Goal: Task Accomplishment & Management: Manage account settings

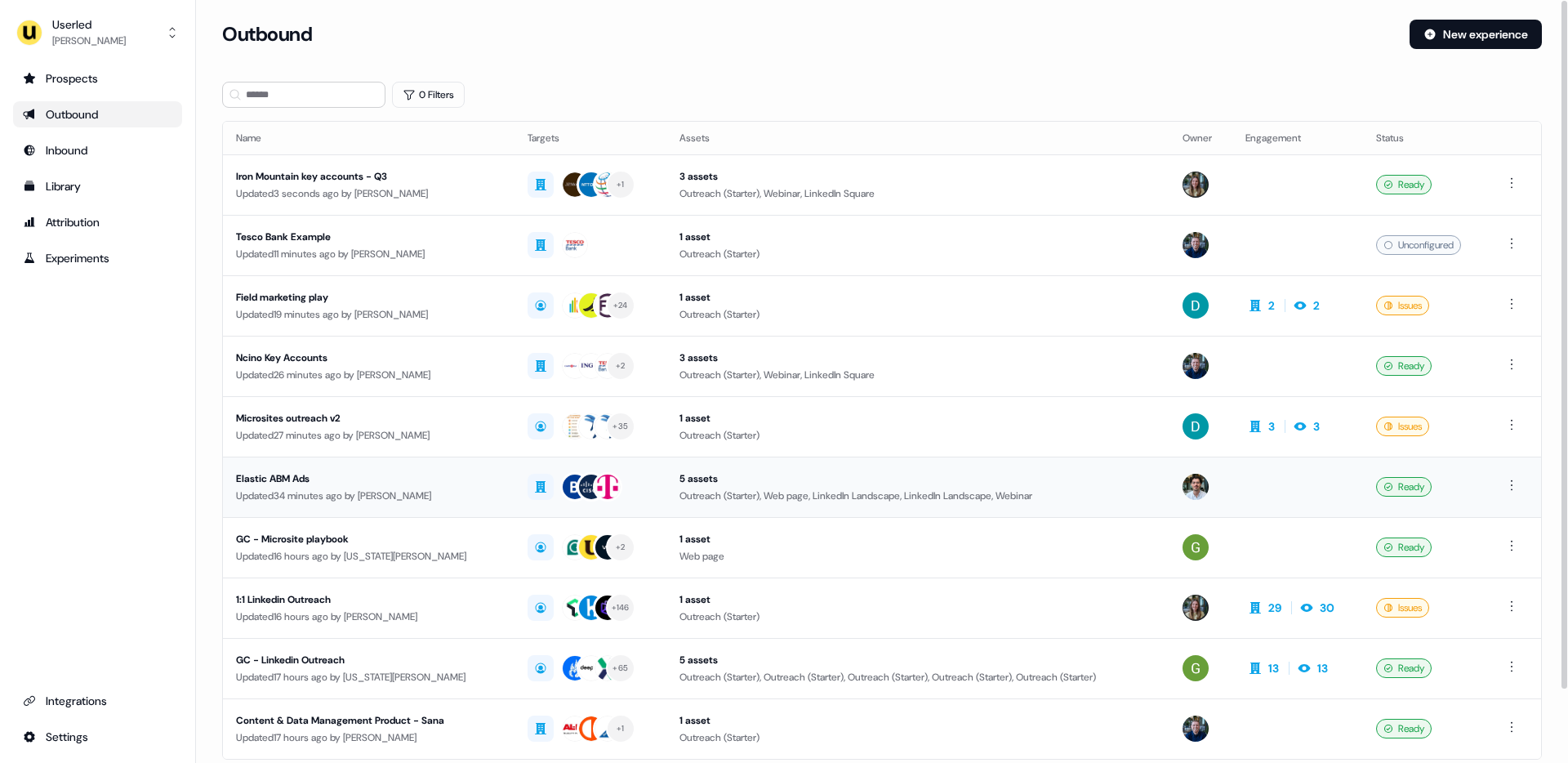
click at [287, 472] on div "Elastic ABM Ads" at bounding box center [368, 478] width 265 height 16
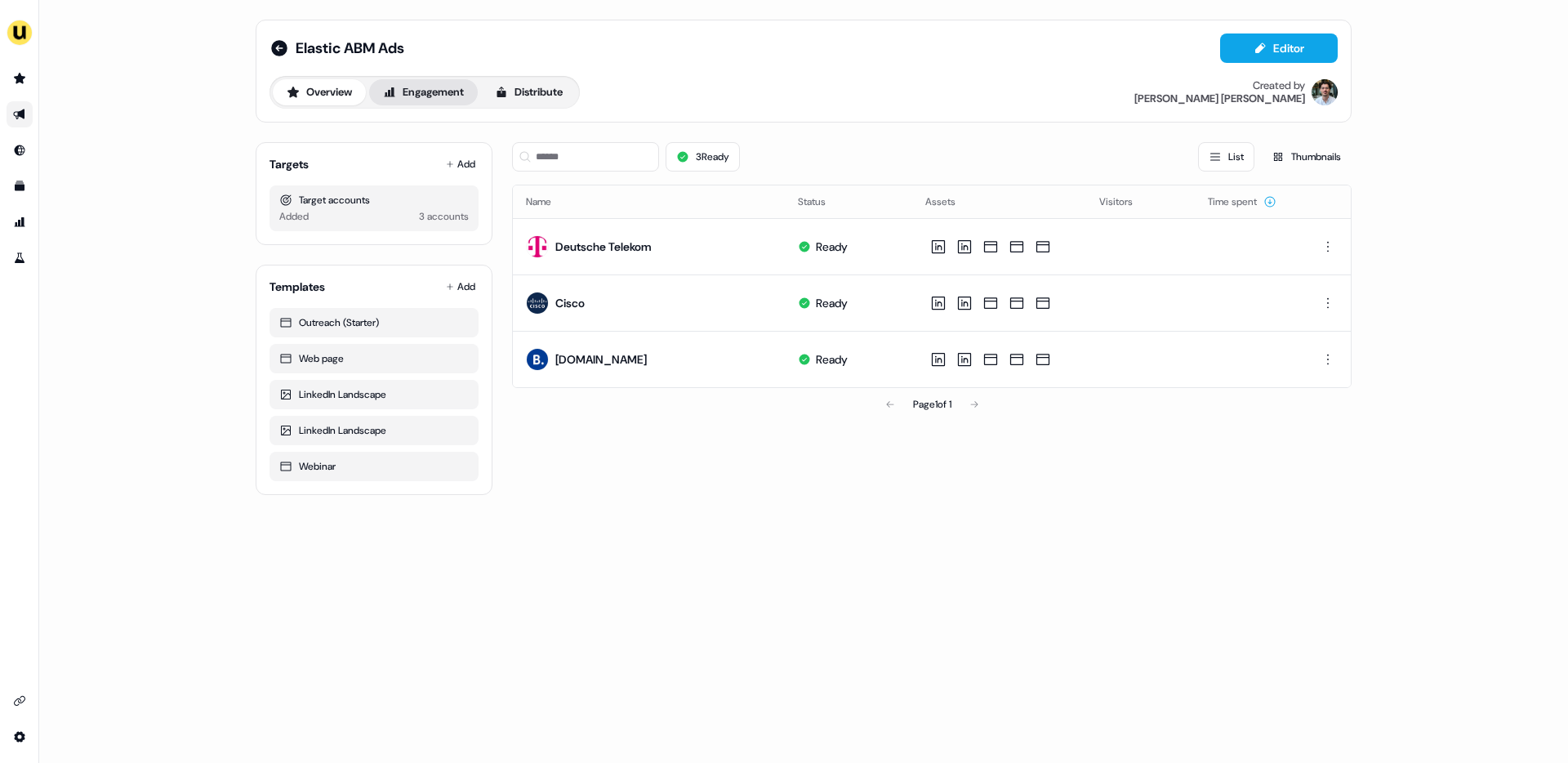
click at [435, 90] on button "Engagement" at bounding box center [424, 92] width 109 height 26
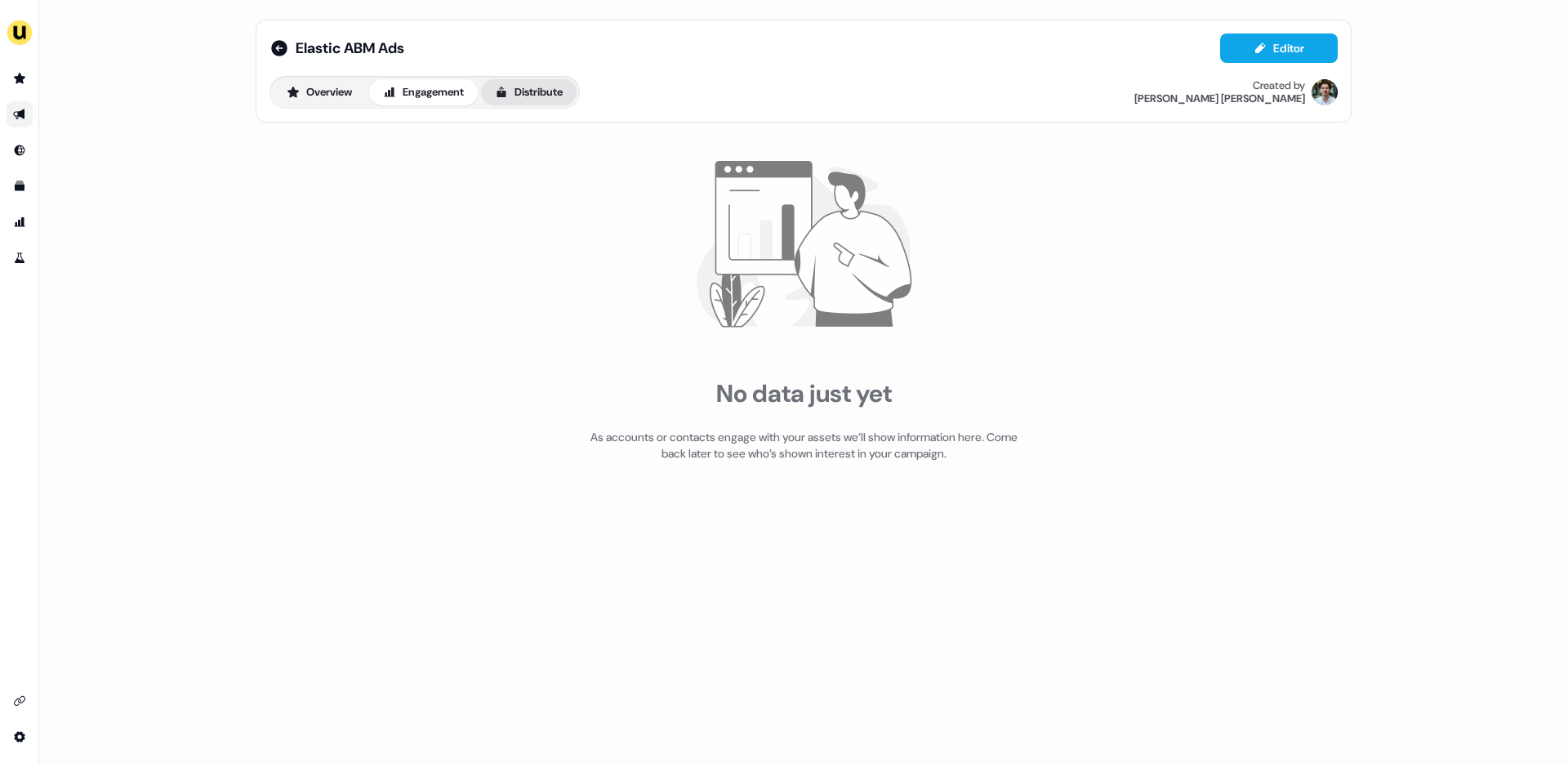
click at [542, 102] on button "Distribute" at bounding box center [529, 92] width 95 height 26
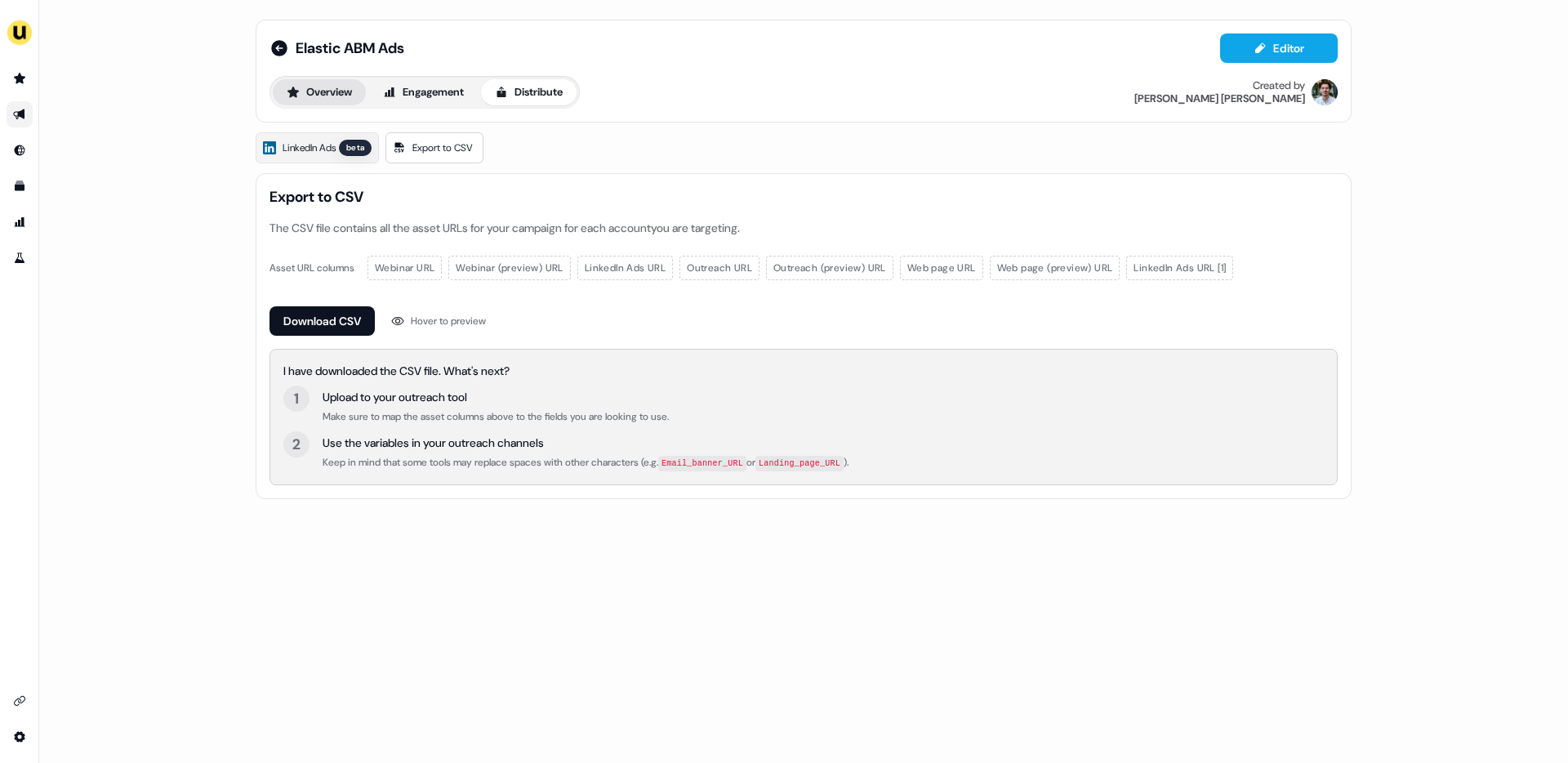
click at [346, 91] on button "Overview" at bounding box center [320, 92] width 94 height 26
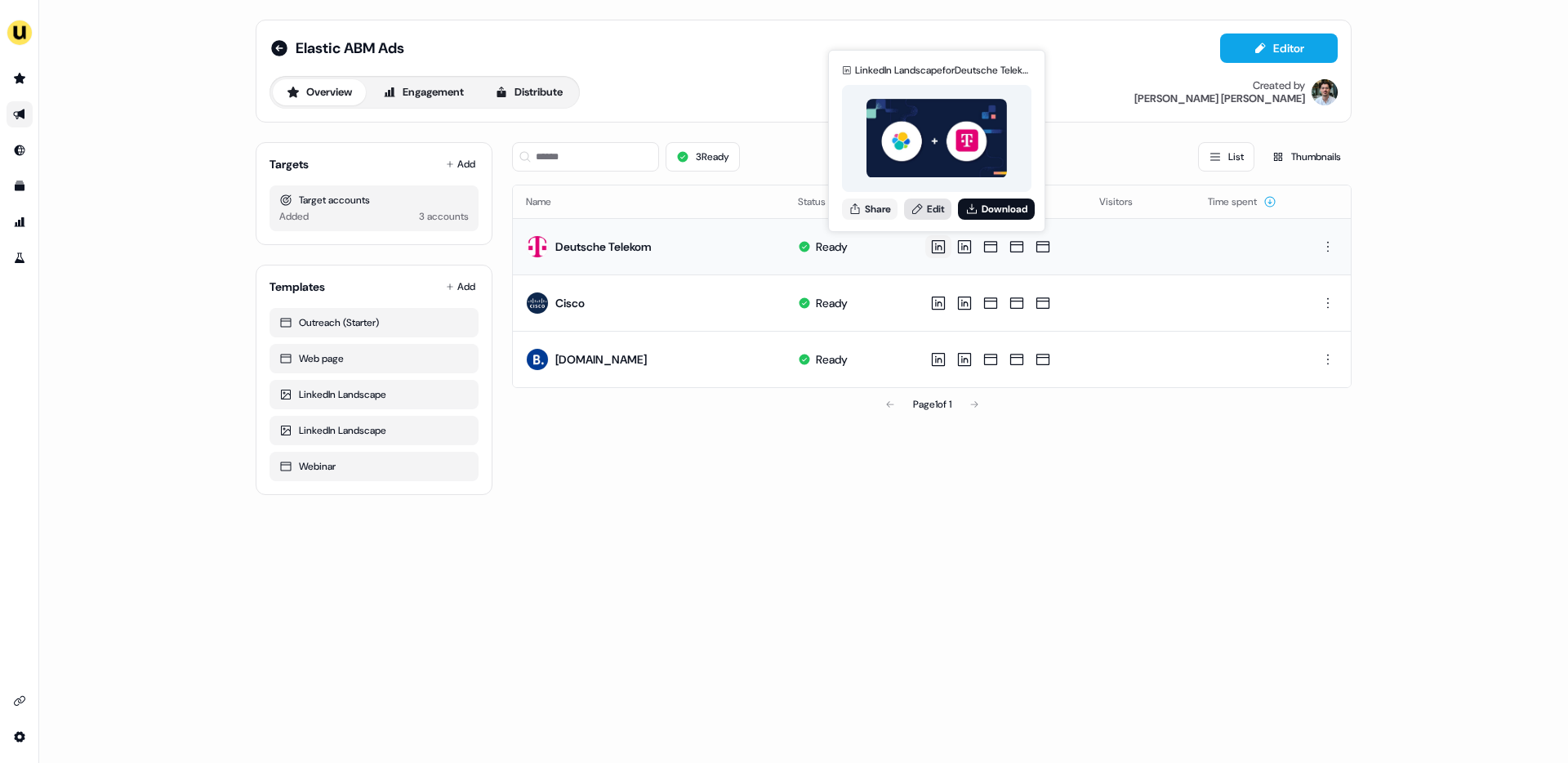
click at [939, 202] on link "Edit" at bounding box center [928, 209] width 48 height 21
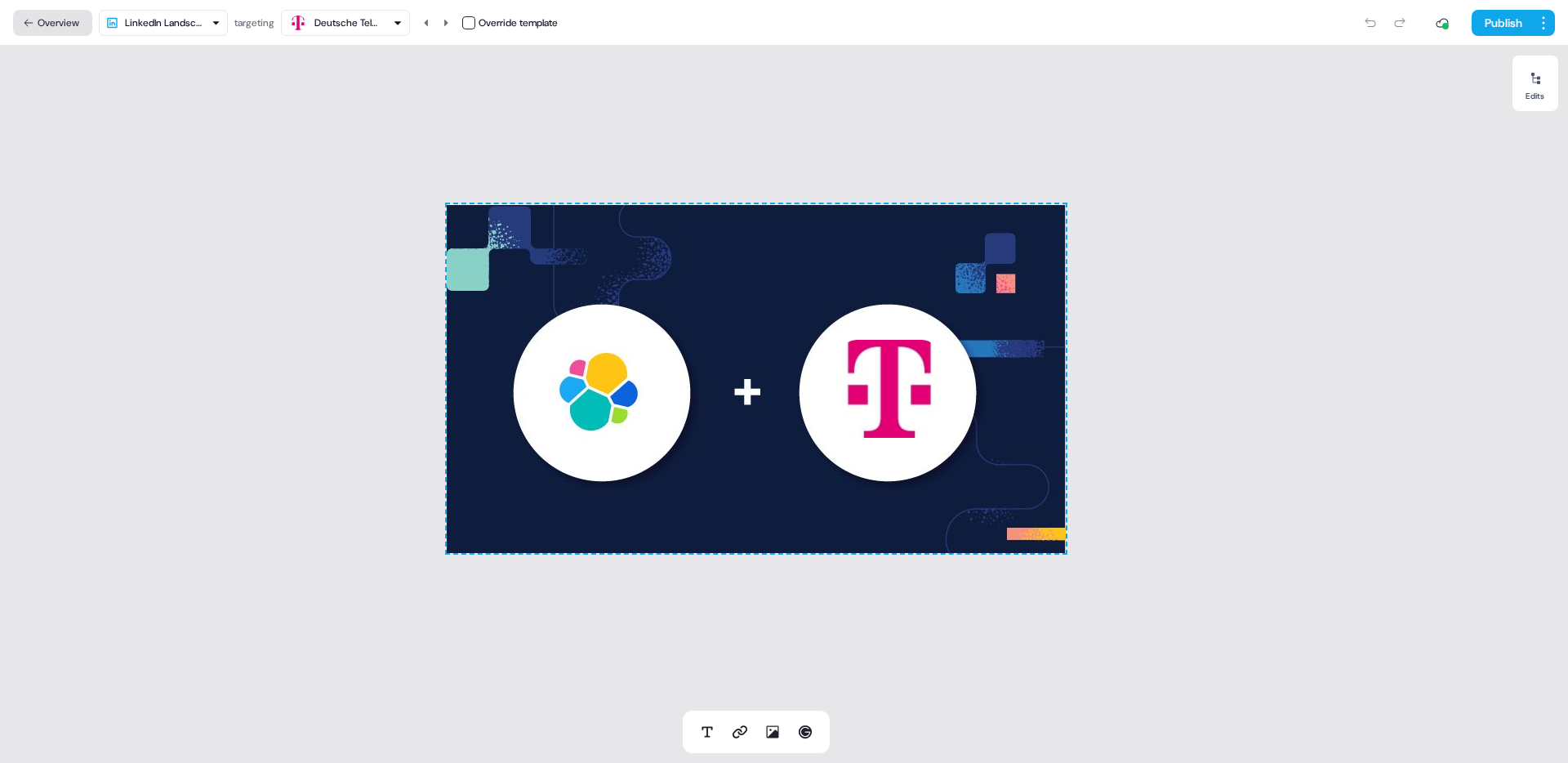
click at [44, 23] on button "Overview" at bounding box center [52, 22] width 79 height 26
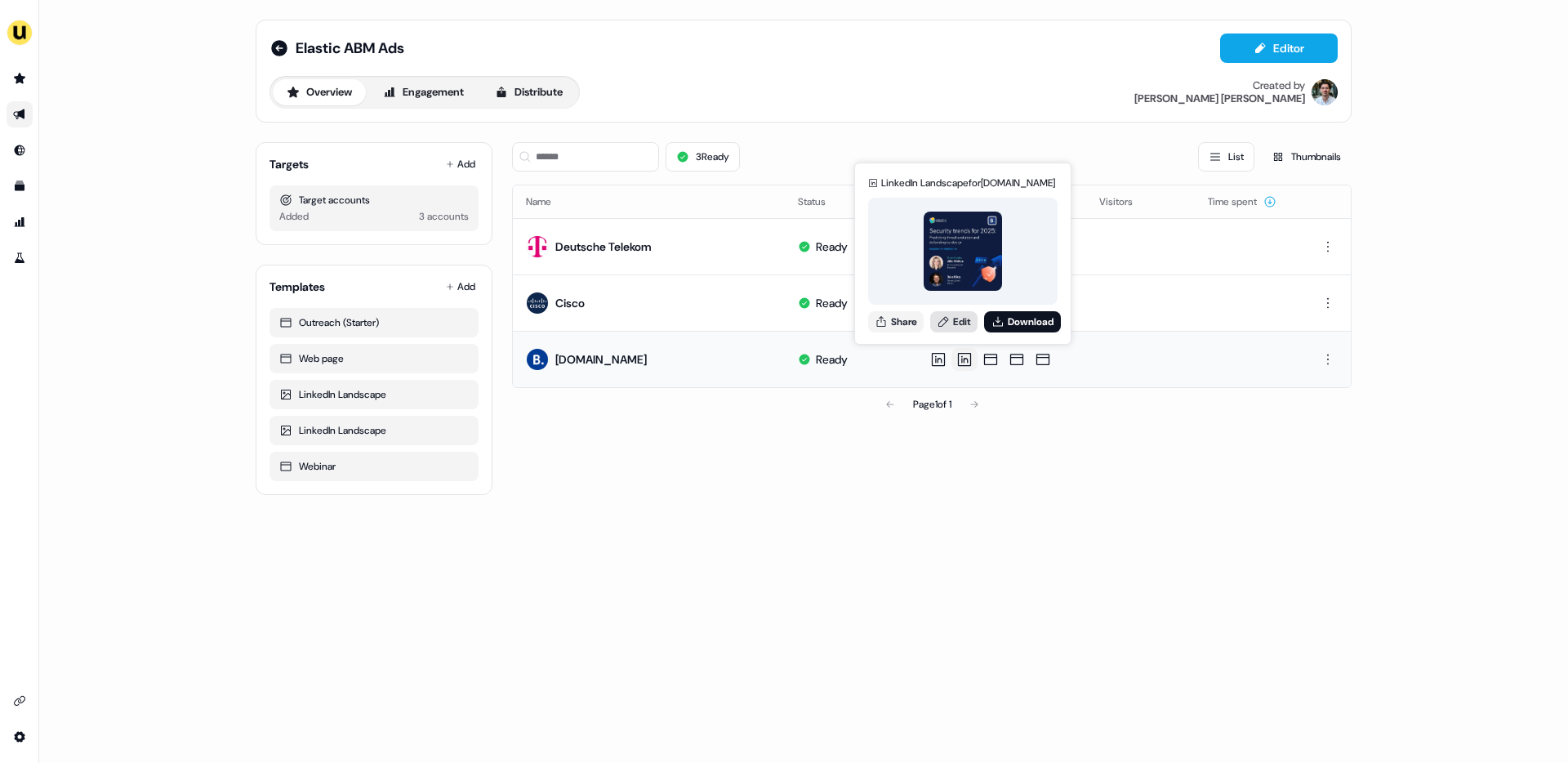
click at [959, 318] on link "Edit" at bounding box center [953, 322] width 48 height 21
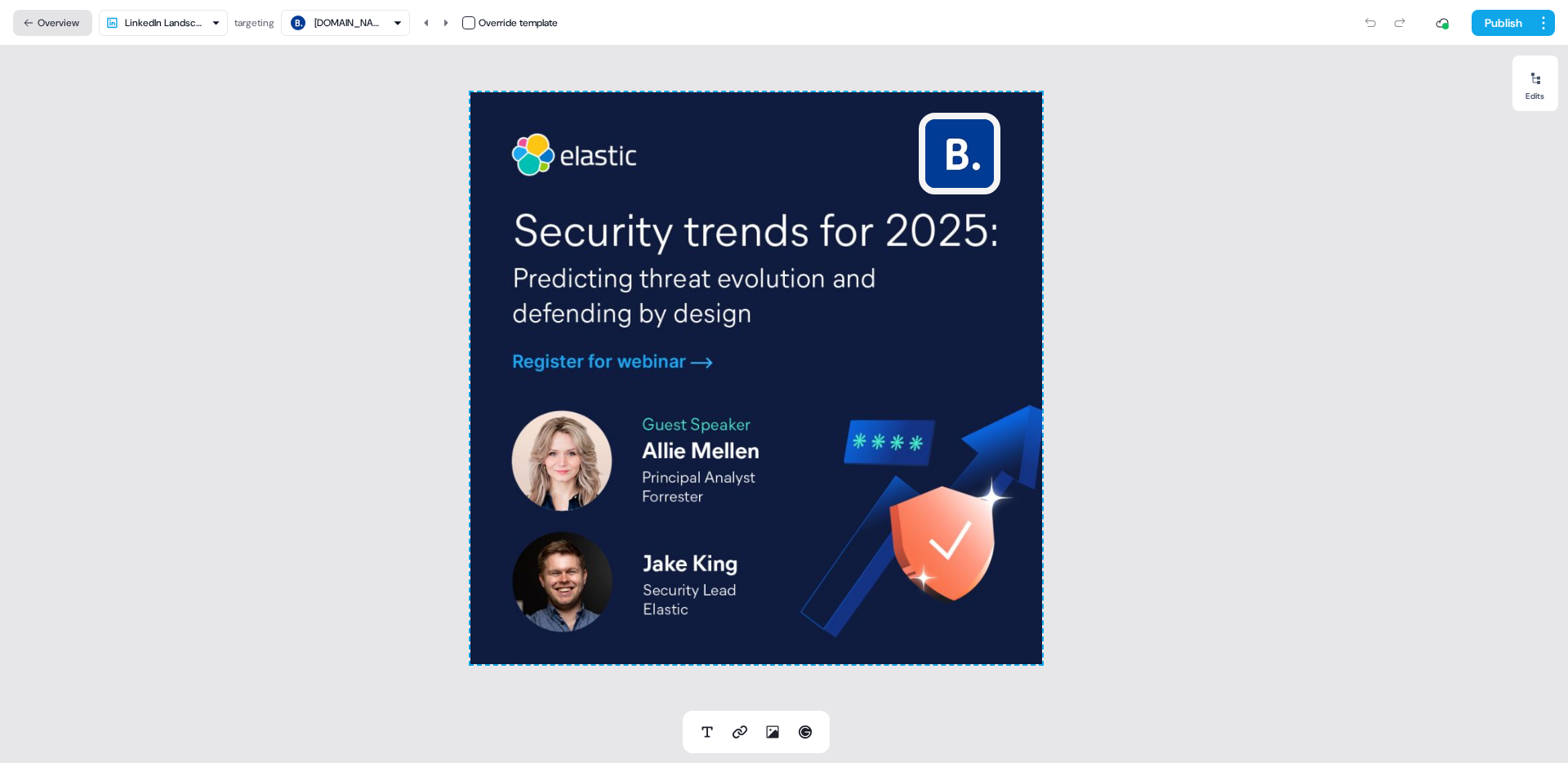
click at [59, 32] on button "Overview" at bounding box center [52, 22] width 79 height 26
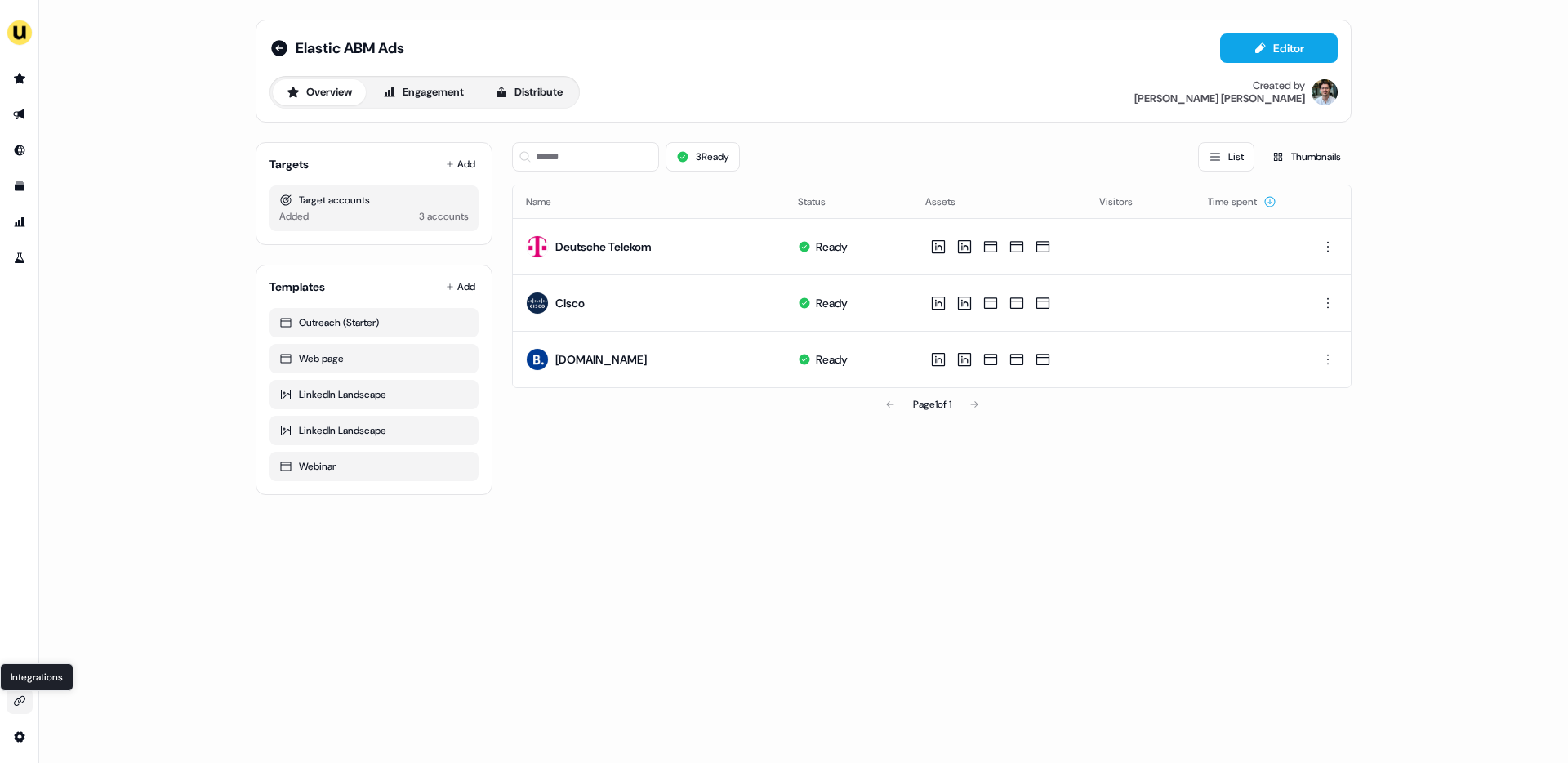
click at [20, 699] on icon "Go to integrations" at bounding box center [20, 701] width 13 height 13
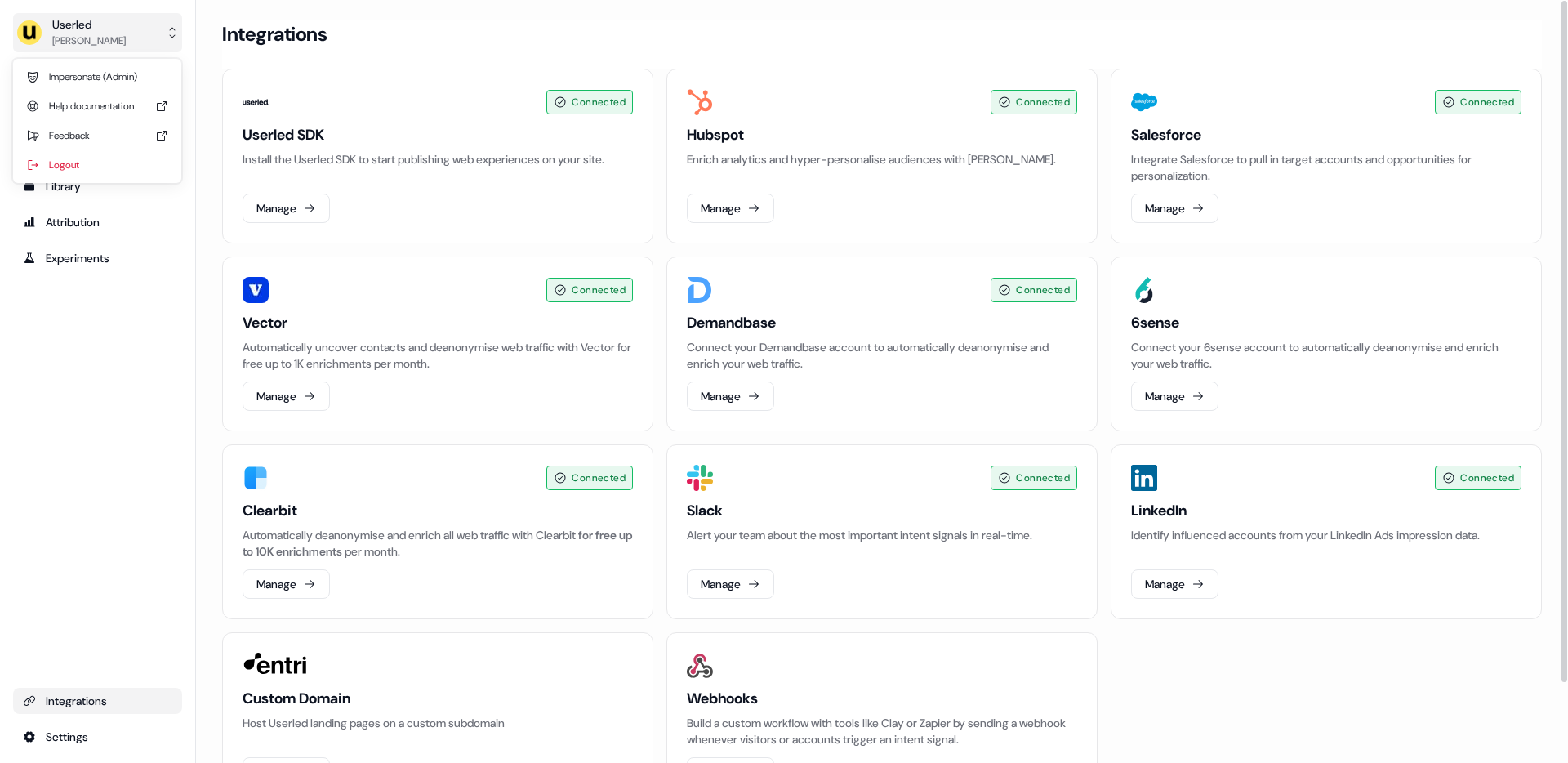
click at [77, 25] on div "Userled" at bounding box center [89, 24] width 73 height 16
click at [51, 269] on div "Userled [PERSON_NAME] Impersonate (Admin) Help documentation Feedback Logout Pr…" at bounding box center [97, 381] width 196 height 763
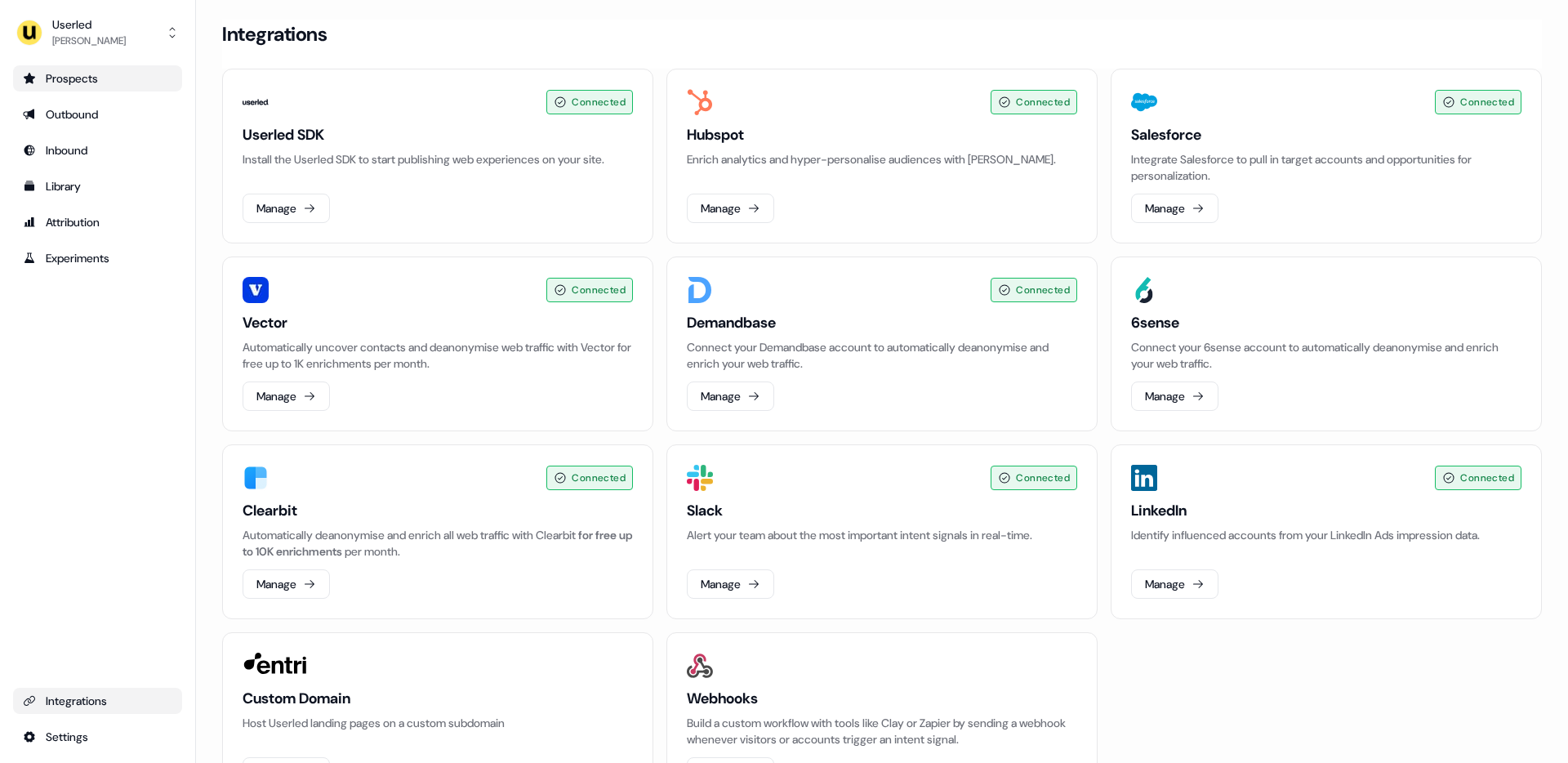
click at [97, 81] on div "Prospects" at bounding box center [97, 78] width 150 height 16
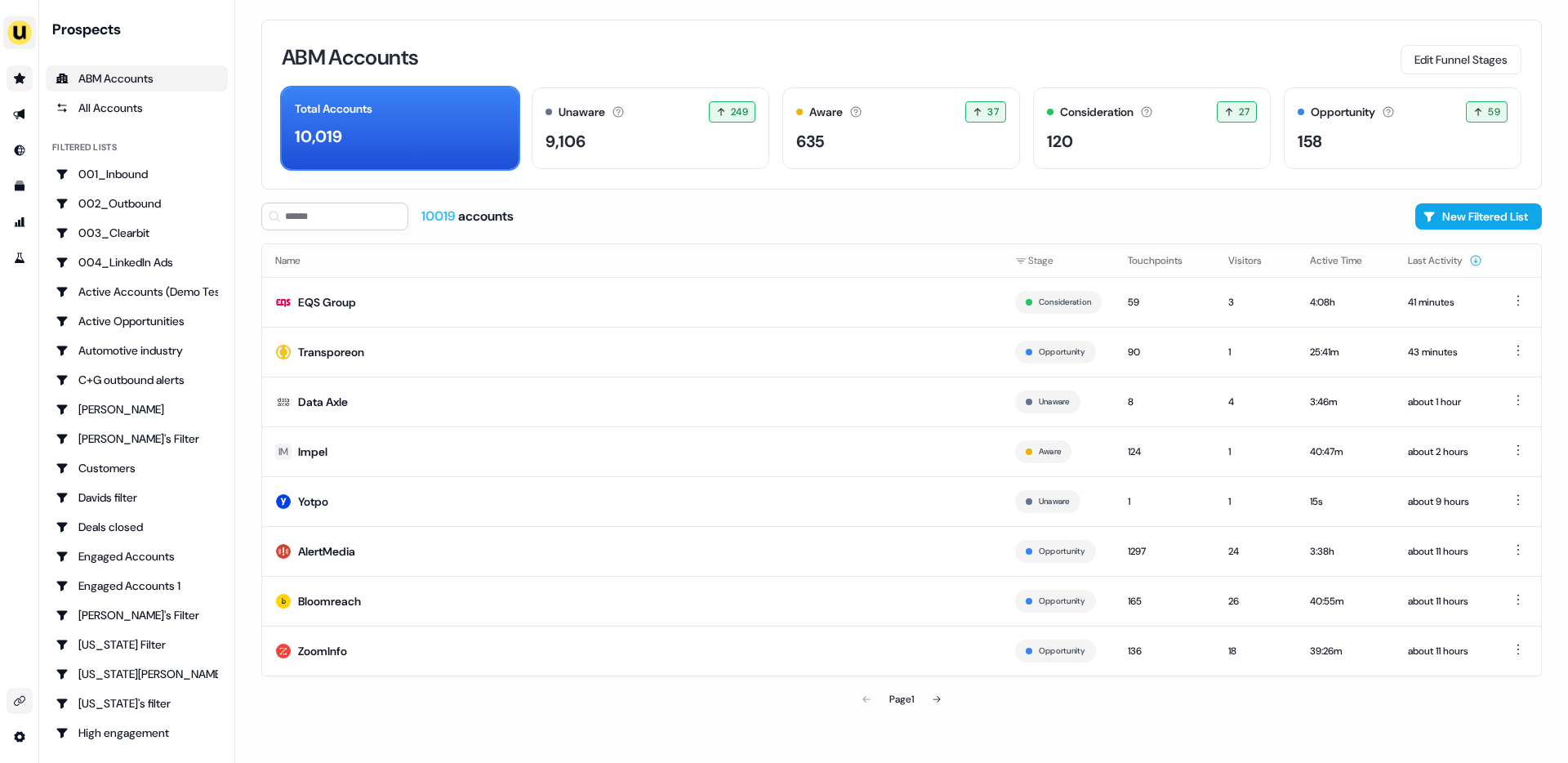
click at [17, 25] on img "side nav menu" at bounding box center [19, 32] width 26 height 26
click at [88, 73] on div "Impersonate (Admin)" at bounding box center [84, 76] width 156 height 30
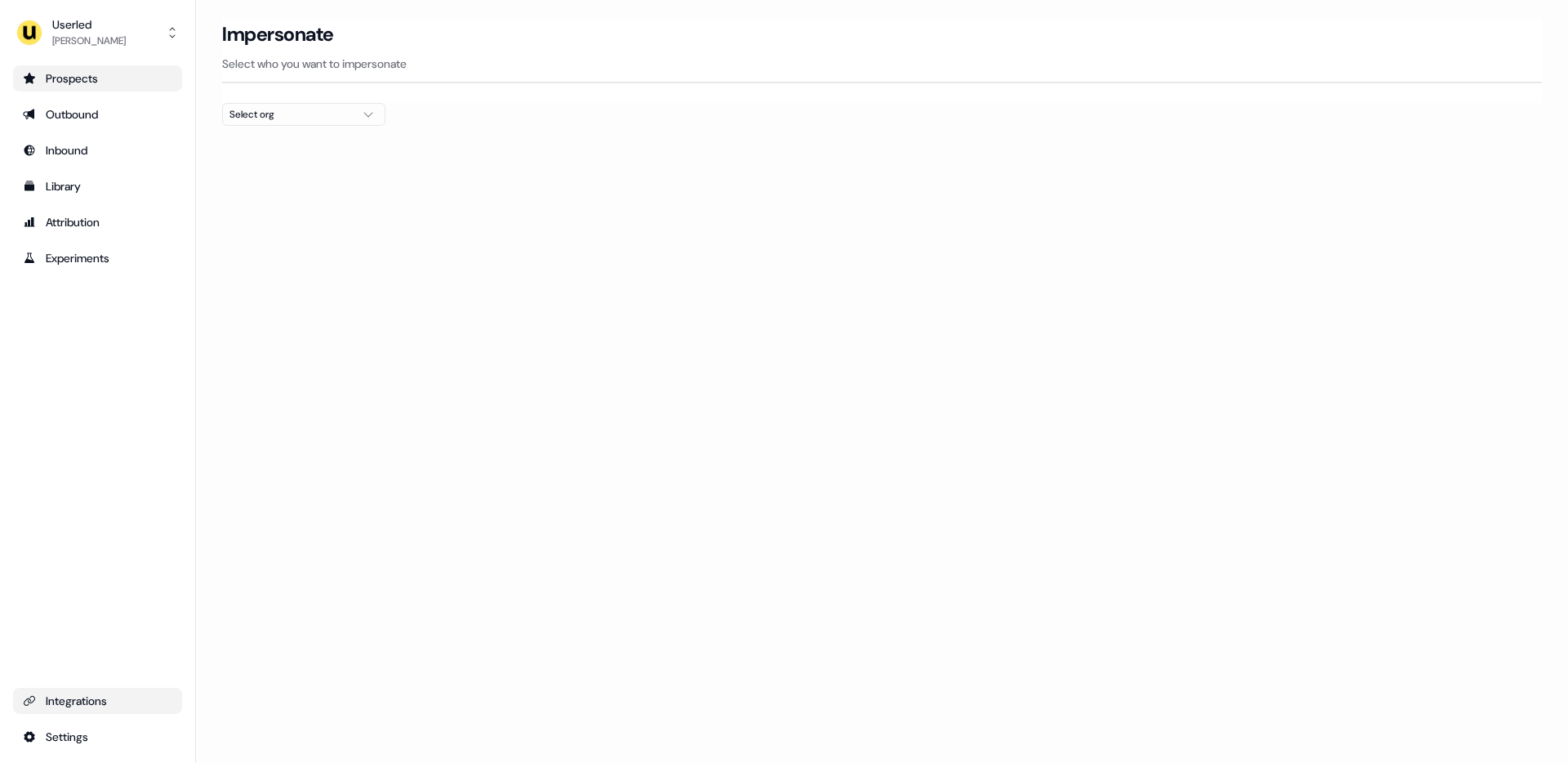
click at [325, 117] on div "Select org" at bounding box center [290, 114] width 122 height 16
click at [277, 221] on div "[PERSON_NAME] People" at bounding box center [303, 224] width 161 height 26
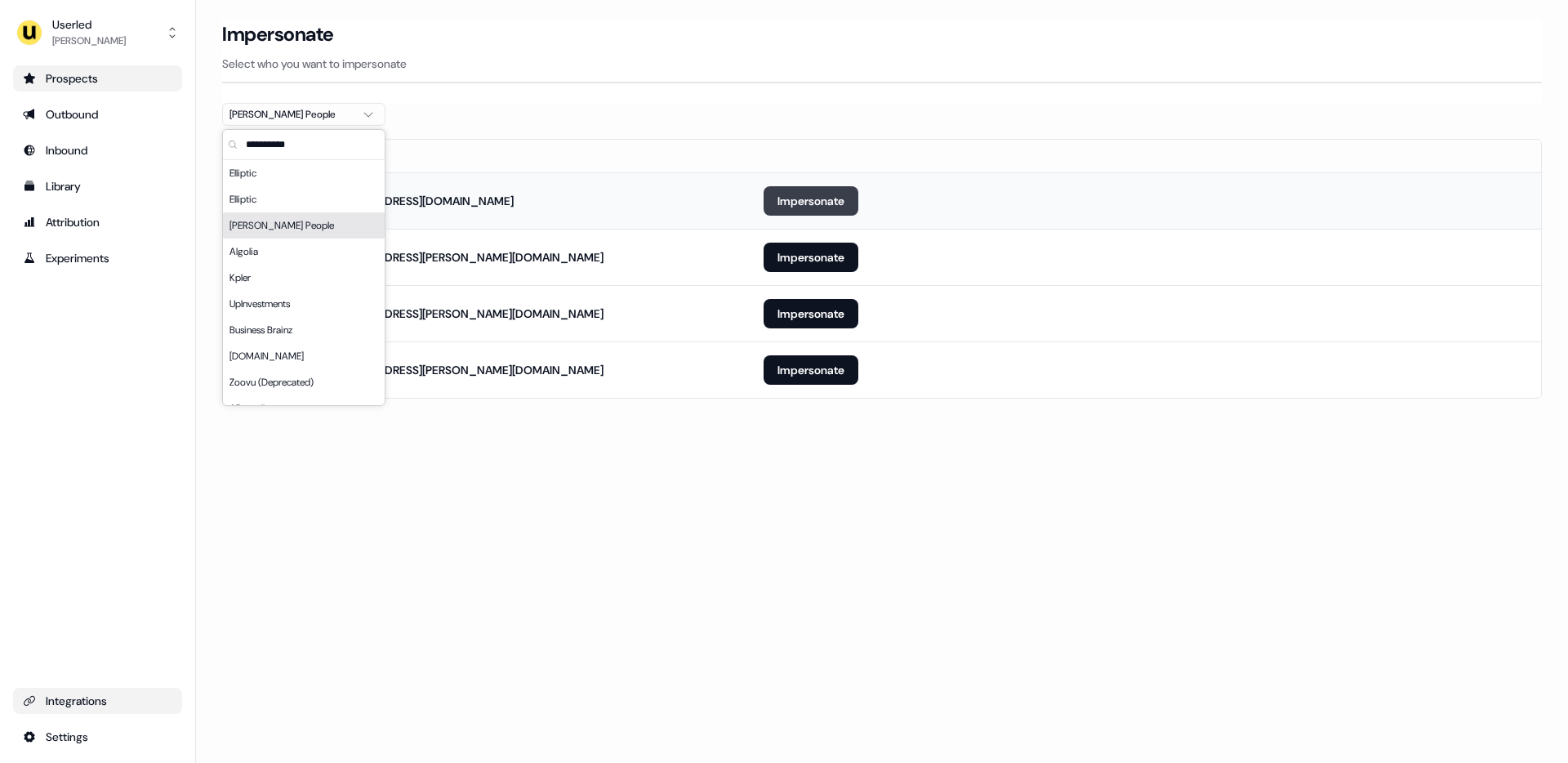
click at [834, 198] on button "Impersonate" at bounding box center [810, 201] width 94 height 30
